Goal: Subscribe to service/newsletter

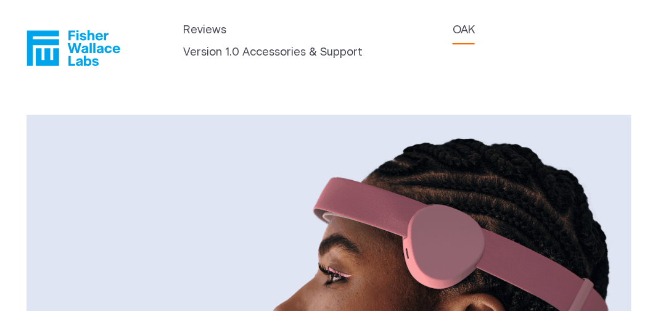
click at [222, 36] on header "Reviews OAK Version 1.0 Accessories & Support" at bounding box center [329, 44] width 658 height 88
click at [453, 39] on link "OAK" at bounding box center [464, 30] width 22 height 17
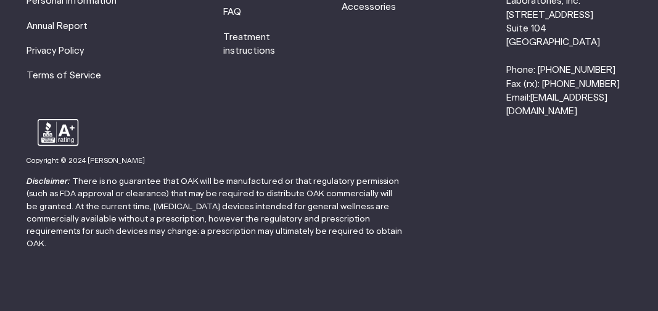
scroll to position [4440, 0]
click at [255, 175] on p "Disclaimer: There is no guarantee that OAK will be manufactured or that regulat…" at bounding box center [215, 212] width 377 height 75
drag, startPoint x: 55, startPoint y: 142, endPoint x: 54, endPoint y: 150, distance: 8.1
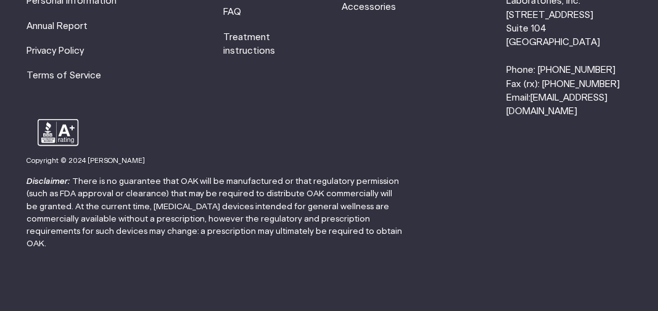
type input "Crazedcat625@gmail.com"
click at [224, 33] on link "Treatment instructions" at bounding box center [250, 44] width 52 height 23
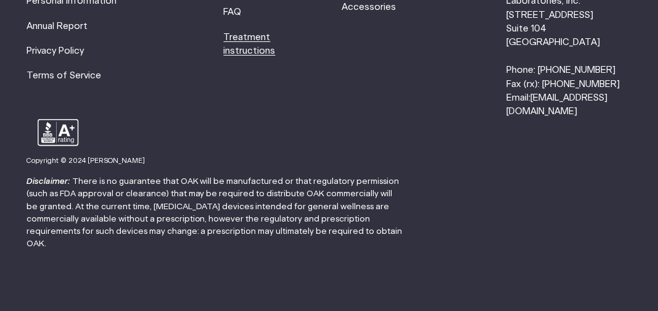
click at [224, 56] on link "Treatment instructions" at bounding box center [250, 44] width 52 height 23
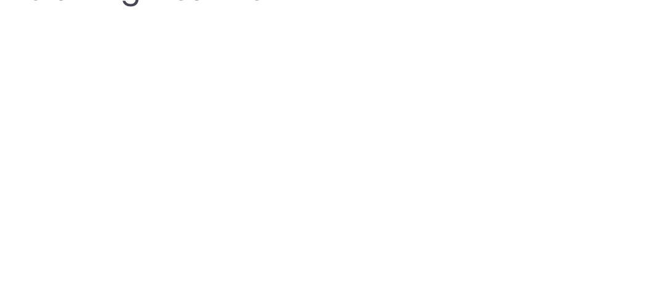
scroll to position [575, 0]
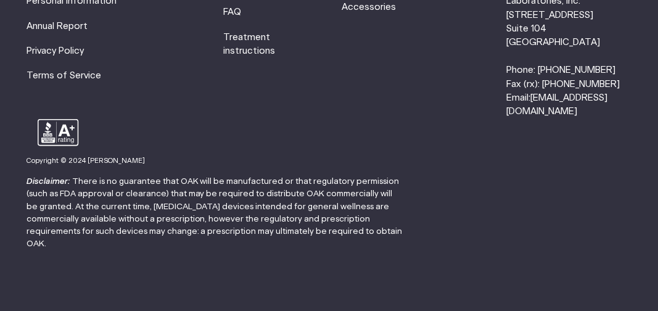
scroll to position [4152, 0]
click at [224, 33] on link "Treatment instructions" at bounding box center [250, 44] width 52 height 23
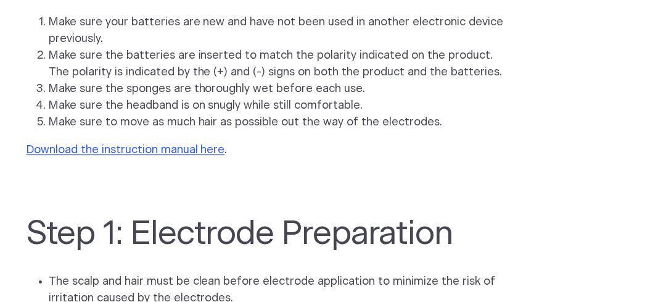
scroll to position [1151, 0]
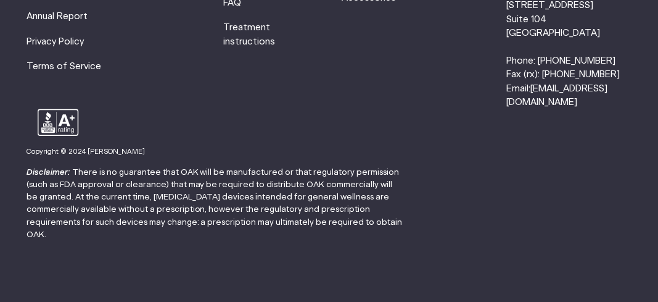
scroll to position [5708, 0]
drag, startPoint x: 191, startPoint y: 169, endPoint x: 204, endPoint y: 170, distance: 13.0
click at [204, 170] on p "Disclaimer: There is no guarantee that OAK will be manufactured or that regulat…" at bounding box center [215, 203] width 377 height 75
drag, startPoint x: 204, startPoint y: 170, endPoint x: 219, endPoint y: 231, distance: 62.2
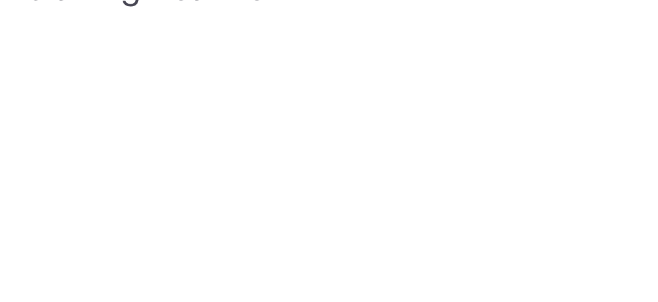
scroll to position [0, 0]
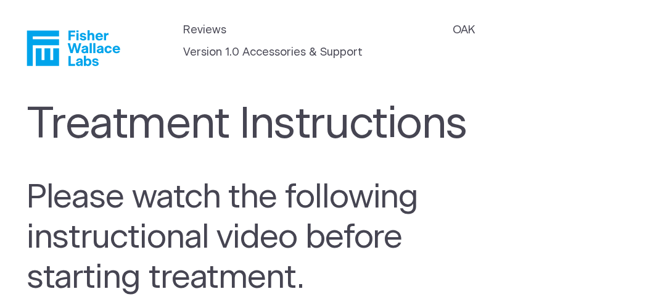
click at [35, 51] on icon "Fisher Wallace" at bounding box center [43, 48] width 32 height 35
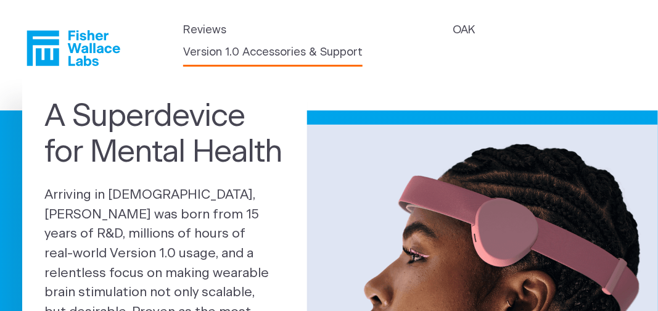
click at [249, 61] on link "Version 1.0 Accessories & Support" at bounding box center [272, 52] width 179 height 17
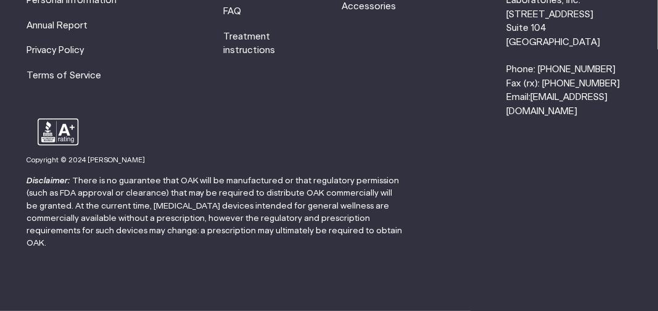
scroll to position [2127, 0]
click at [506, 118] on li "Fisher Wallace Laboratories, Inc. 630 Flushing Avenue Suite 104 Brooklyn, NY 11…" at bounding box center [568, 49] width 125 height 138
drag, startPoint x: 64, startPoint y: 20, endPoint x: 262, endPoint y: 44, distance: 199.5
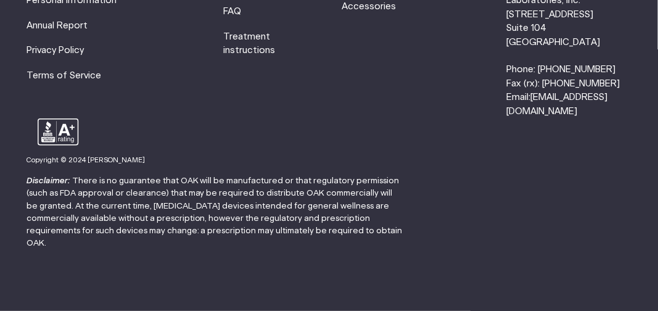
click at [506, 44] on li "Fisher Wallace Laboratories, Inc. 630 Flushing Avenue Suite 104 Brooklyn, NY 11…" at bounding box center [568, 49] width 125 height 138
drag, startPoint x: 458, startPoint y: 165, endPoint x: 450, endPoint y: 165, distance: 8.0
click at [404, 175] on p "Disclaimer: There is no guarantee that OAK will be manufactured or that regulat…" at bounding box center [215, 212] width 377 height 75
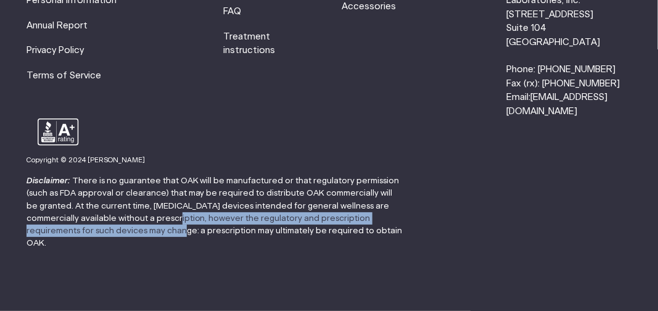
drag, startPoint x: 450, startPoint y: 165, endPoint x: 237, endPoint y: 205, distance: 215.9
click at [237, 205] on p "Disclaimer: There is no guarantee that OAK will be manufactured or that regulat…" at bounding box center [215, 212] width 377 height 75
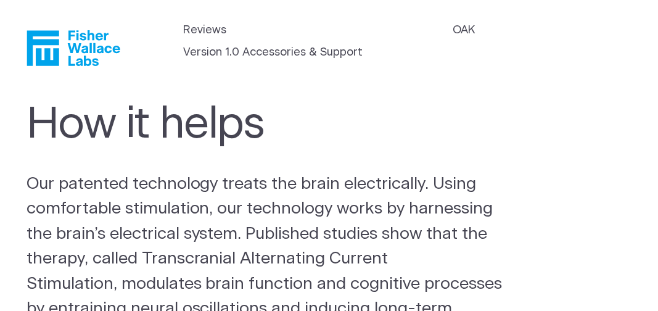
click at [457, 150] on h1 "How it helps" at bounding box center [259, 124] width 464 height 51
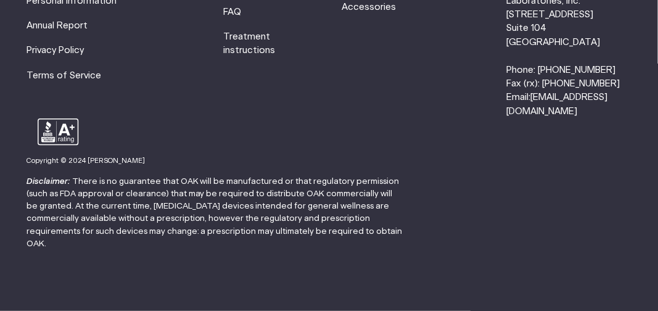
scroll to position [2878, 0]
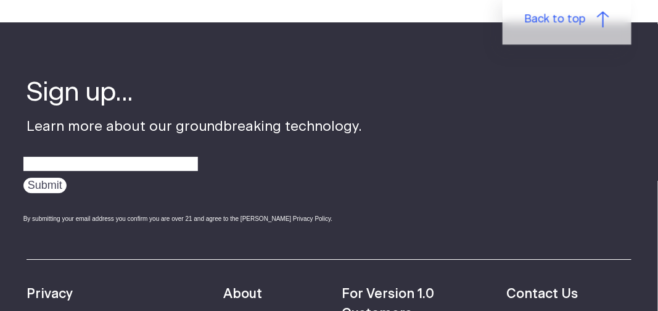
scroll to position [2302, 0]
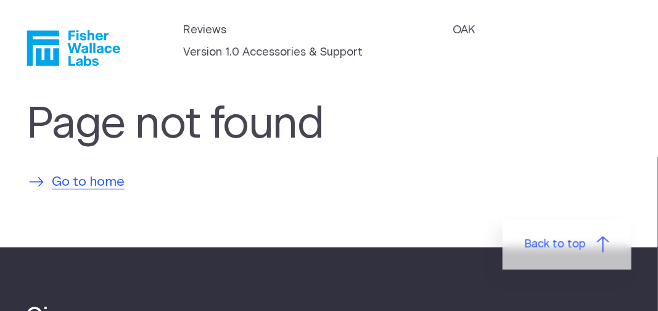
click at [104, 192] on span "Go to home" at bounding box center [88, 182] width 73 height 20
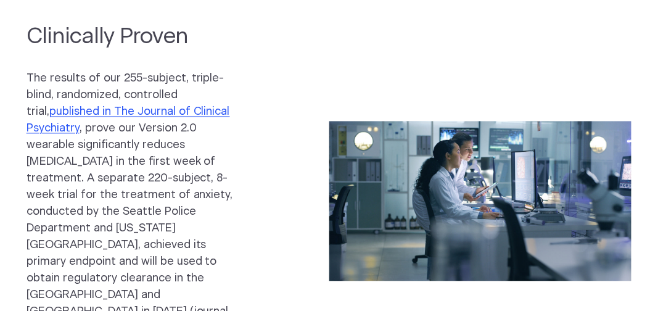
scroll to position [863, 0]
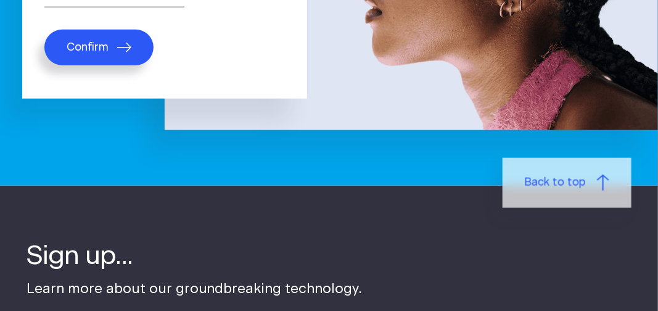
scroll to position [575, 0]
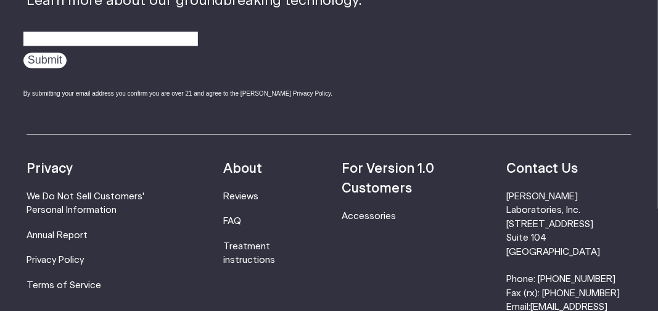
type input "Crazedcat625@gmail.com"
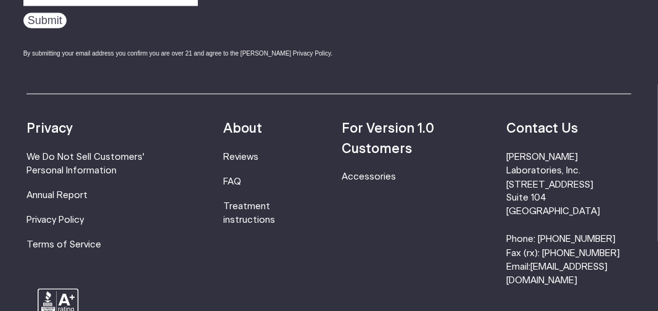
scroll to position [96, 0]
